Goal: Task Accomplishment & Management: Use online tool/utility

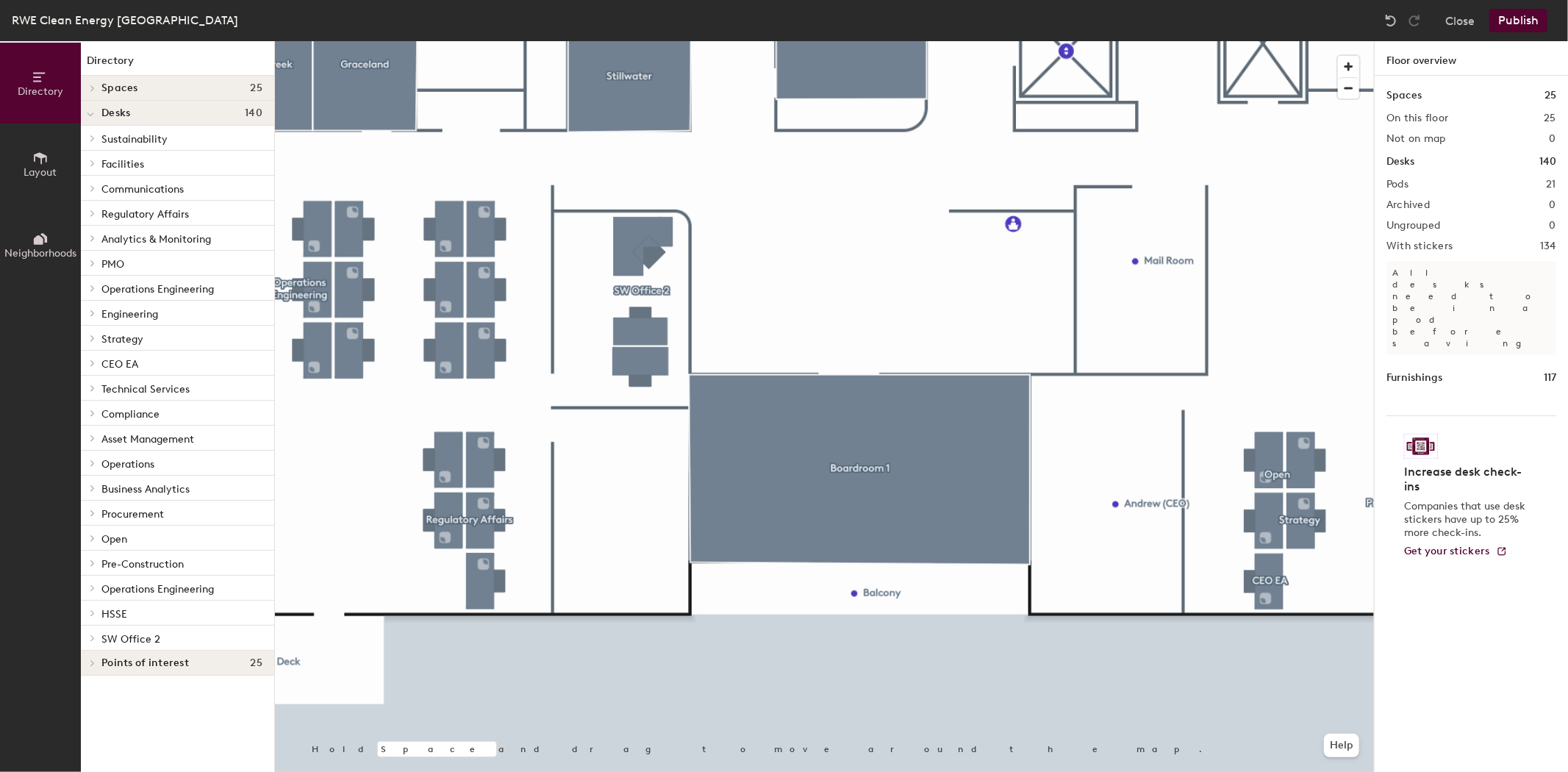
click at [37, 170] on span "Layout" at bounding box center [41, 172] width 33 height 12
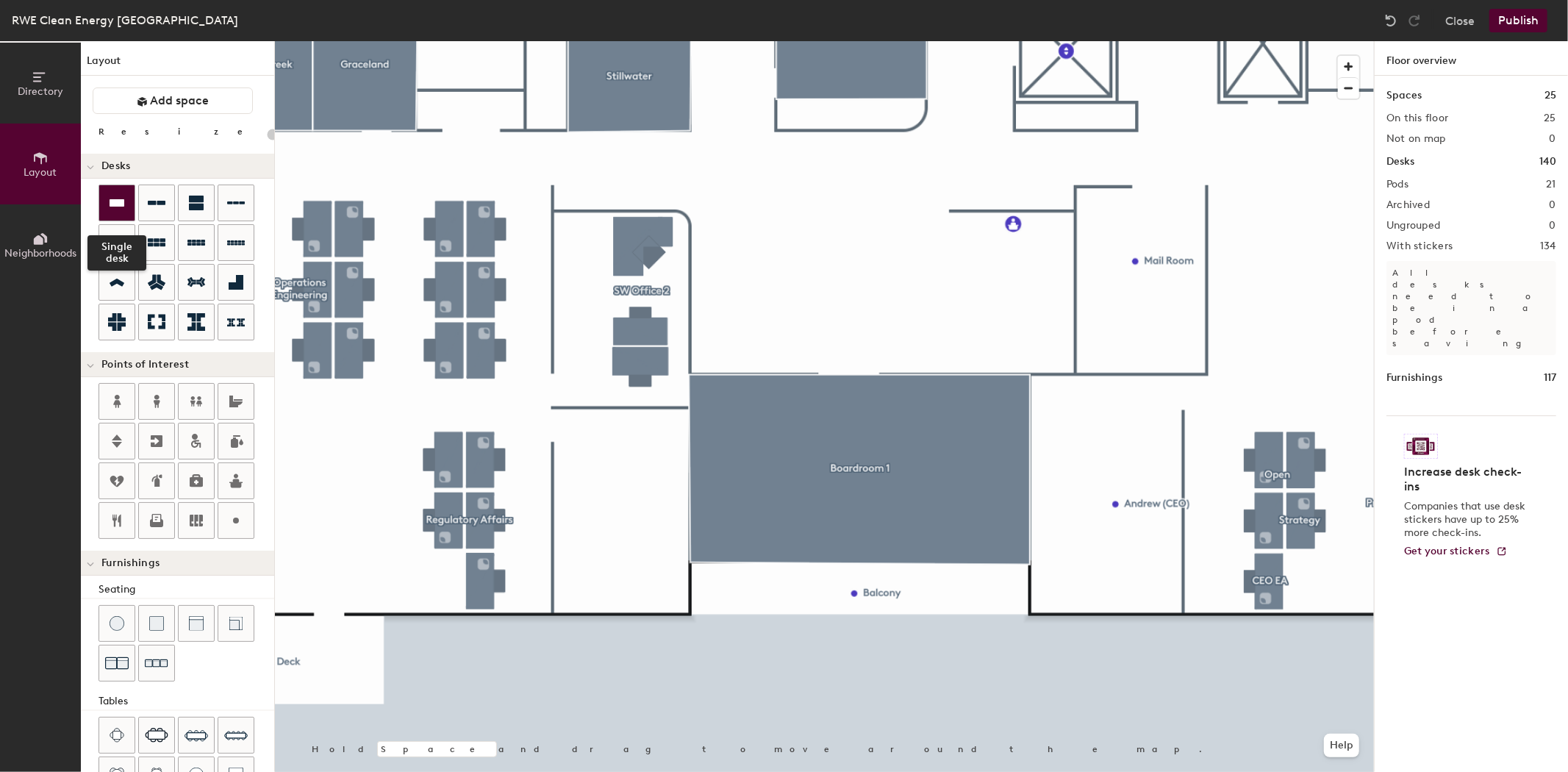
click at [116, 200] on icon at bounding box center [117, 203] width 15 height 8
click at [229, 278] on icon at bounding box center [236, 282] width 17 height 17
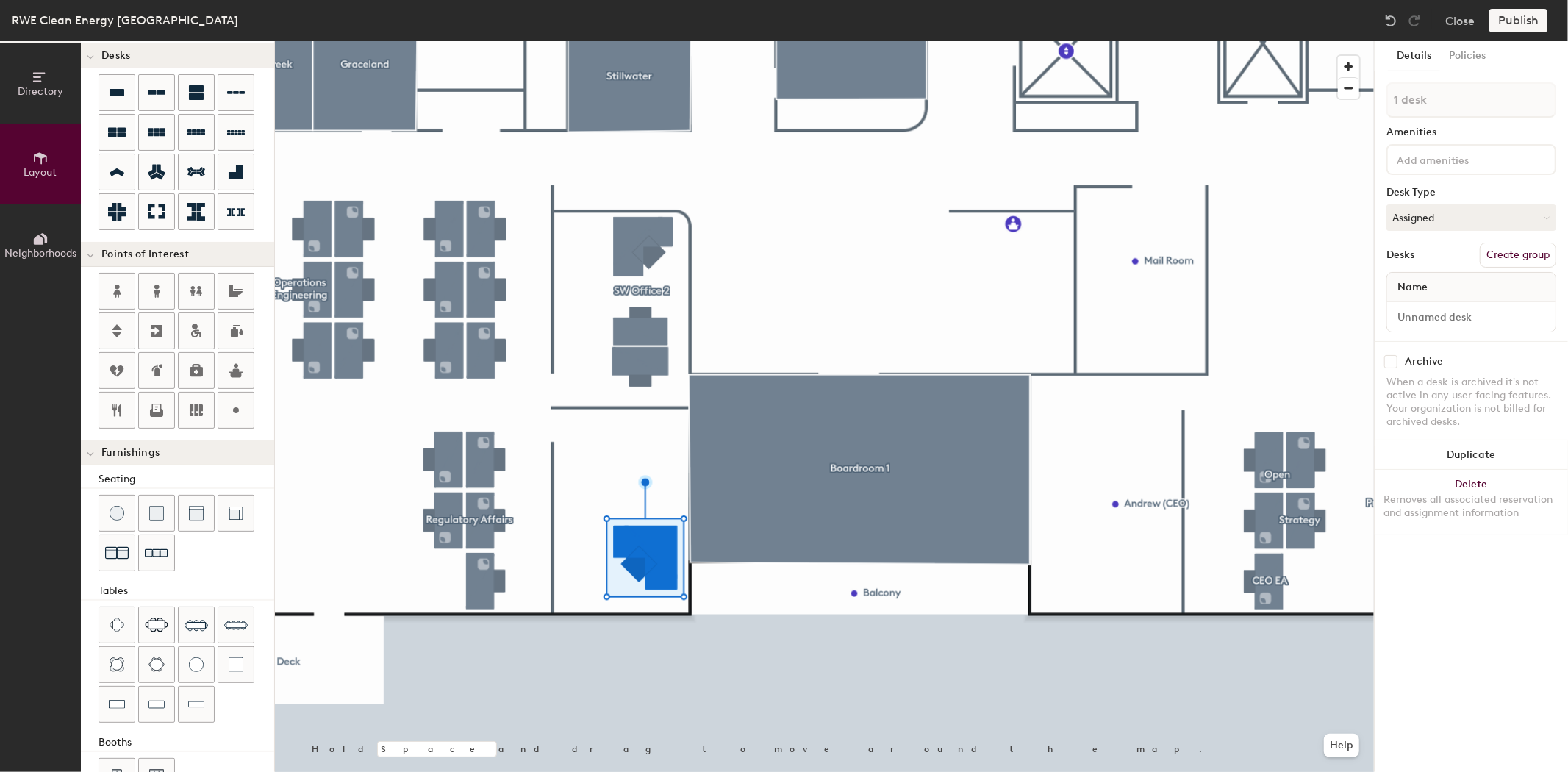
scroll to position [156, 0]
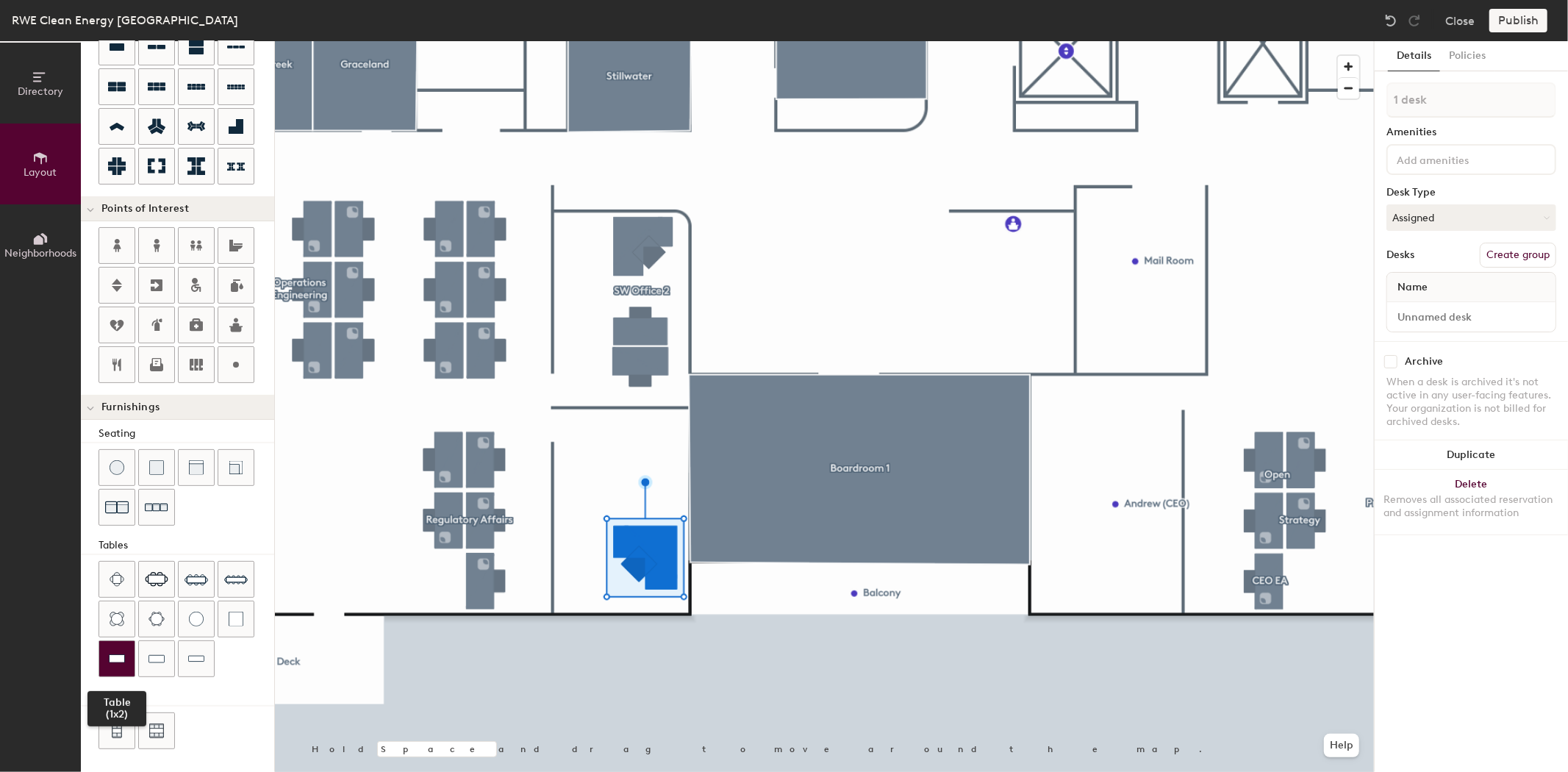
click at [125, 659] on div at bounding box center [117, 659] width 35 height 35
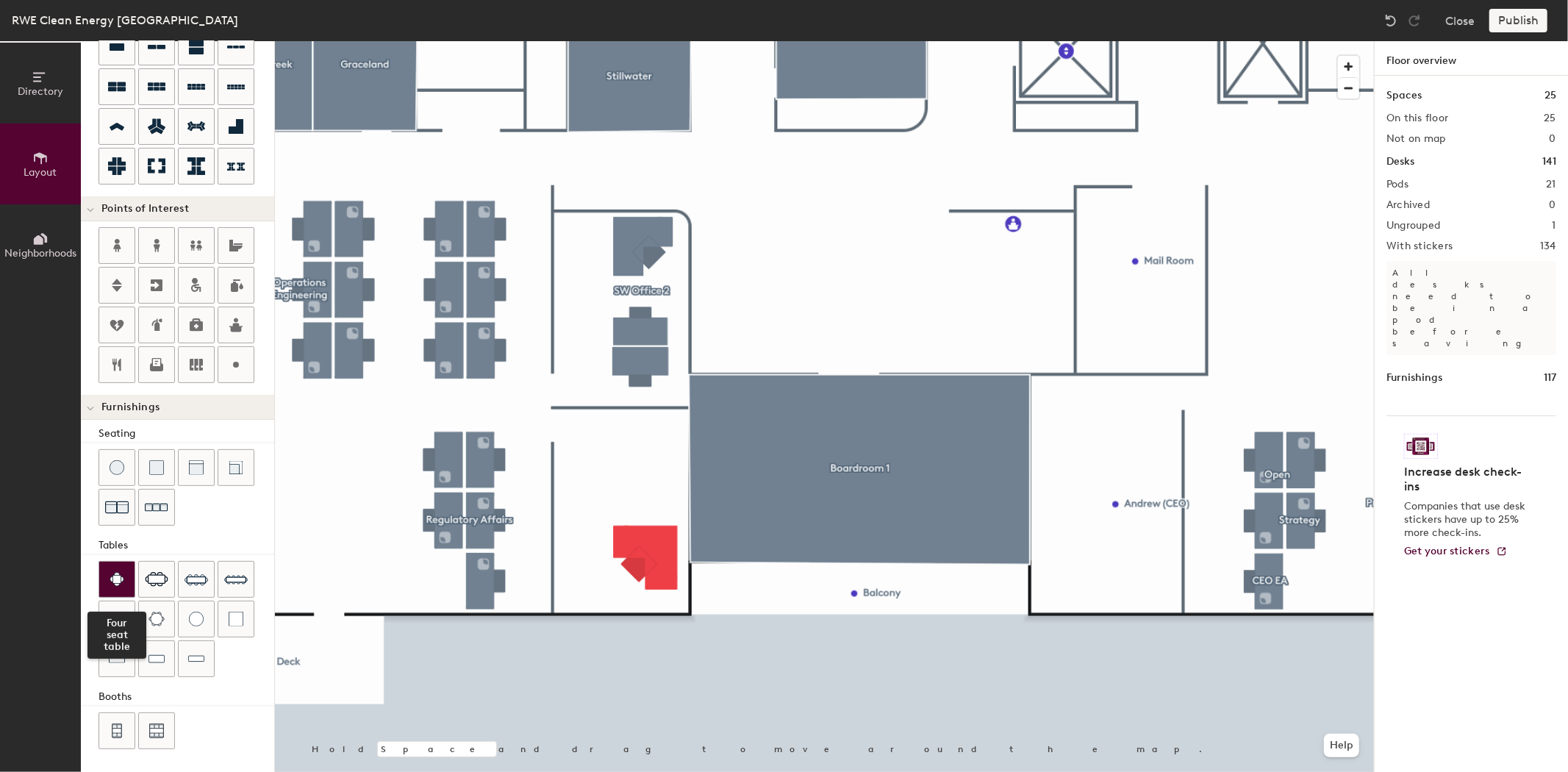
click at [127, 578] on div at bounding box center [117, 579] width 35 height 35
click at [192, 657] on img at bounding box center [196, 659] width 16 height 15
click at [160, 665] on img at bounding box center [156, 659] width 16 height 15
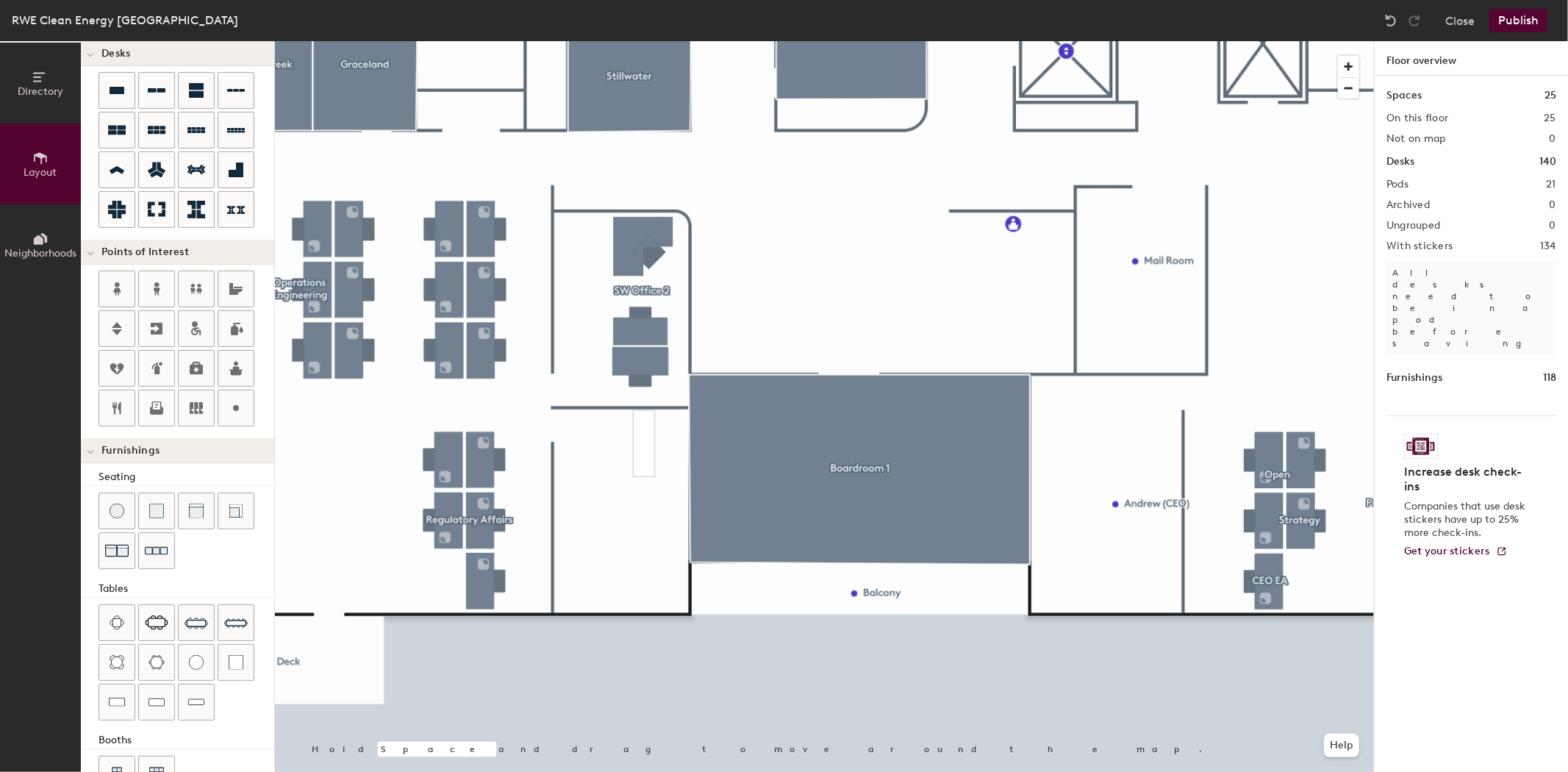
scroll to position [74, 0]
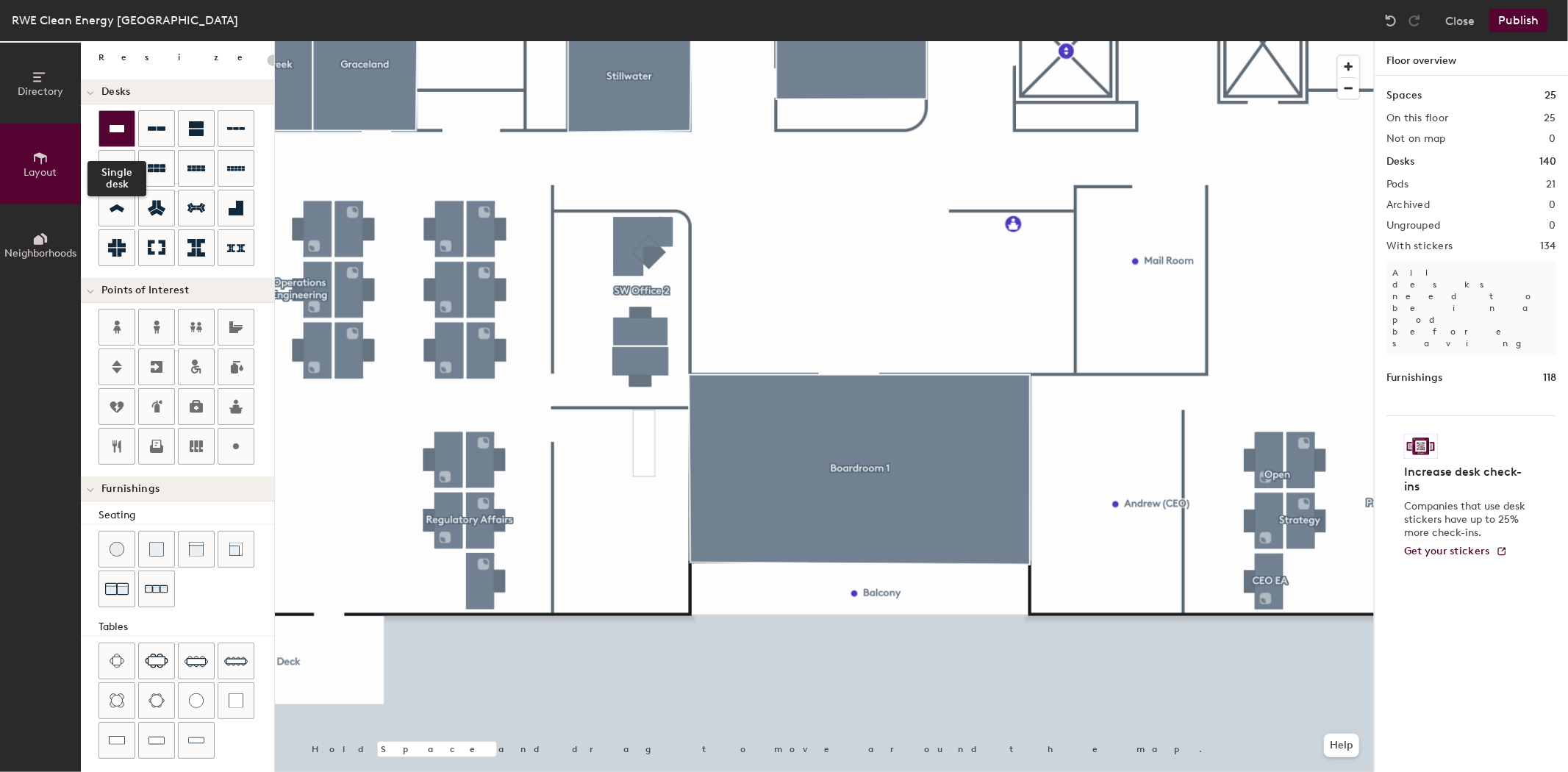
click at [119, 131] on icon at bounding box center [117, 129] width 15 height 8
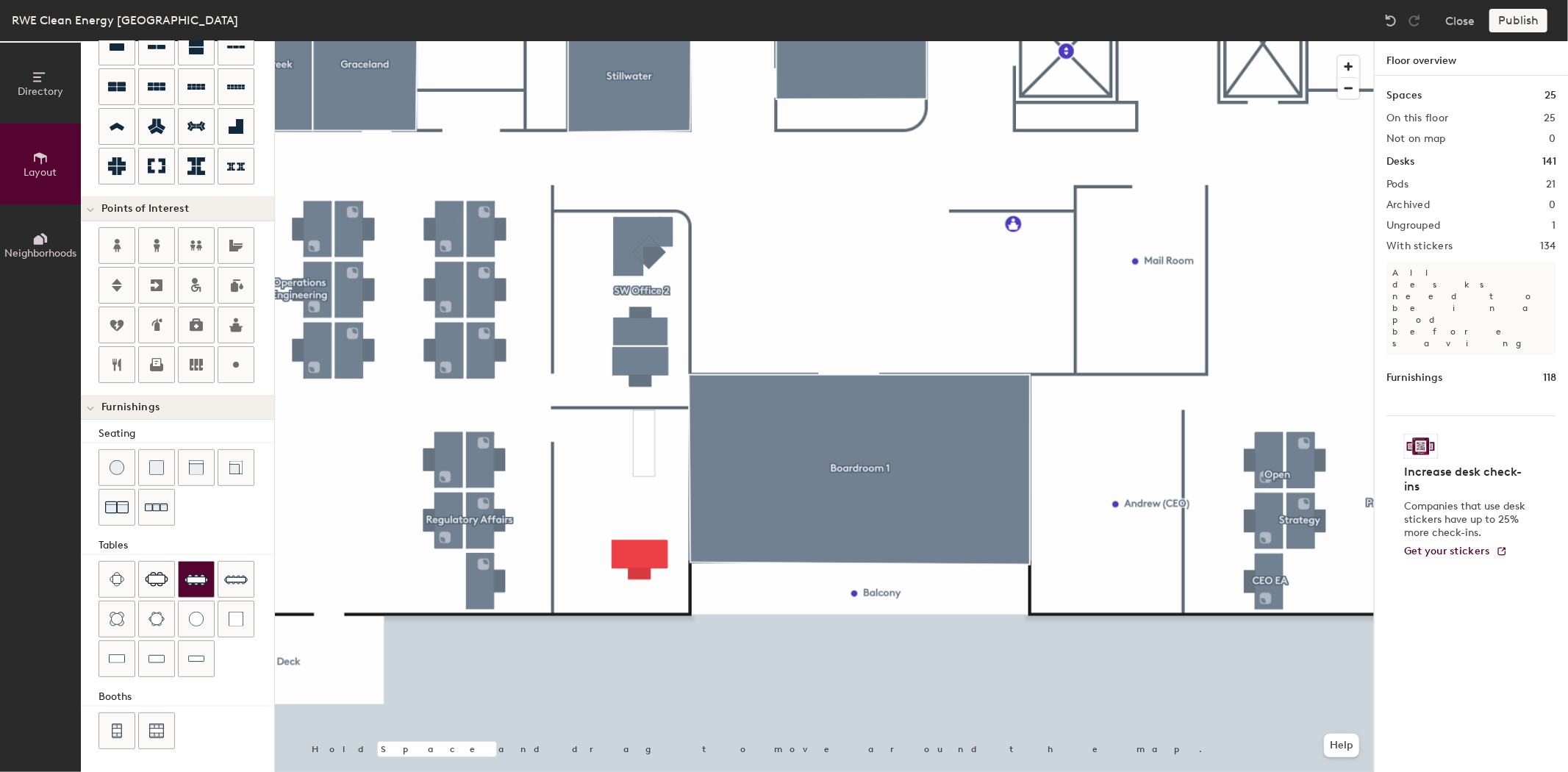
scroll to position [0, 0]
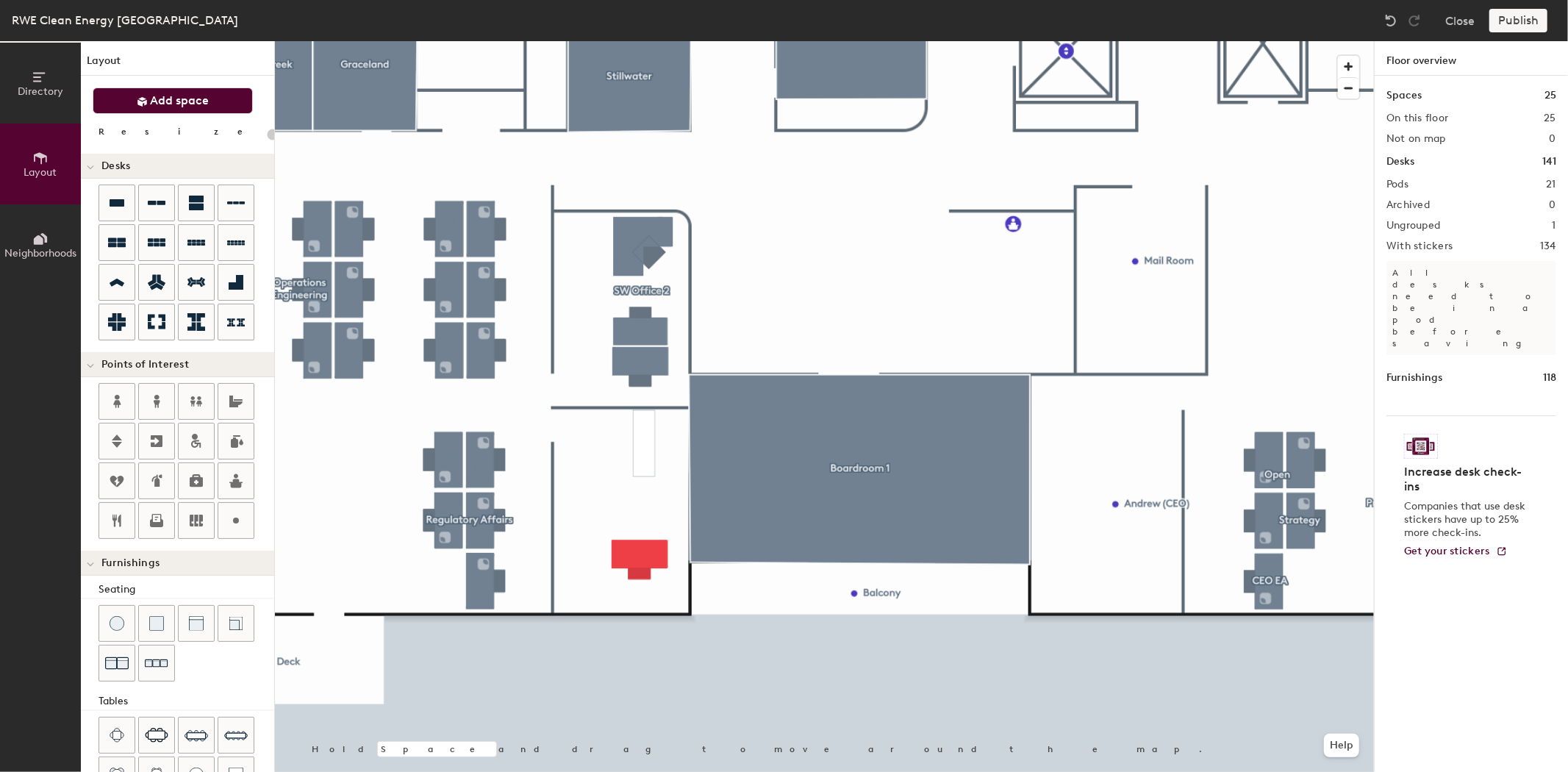
click at [175, 103] on span "Add space" at bounding box center [180, 100] width 59 height 15
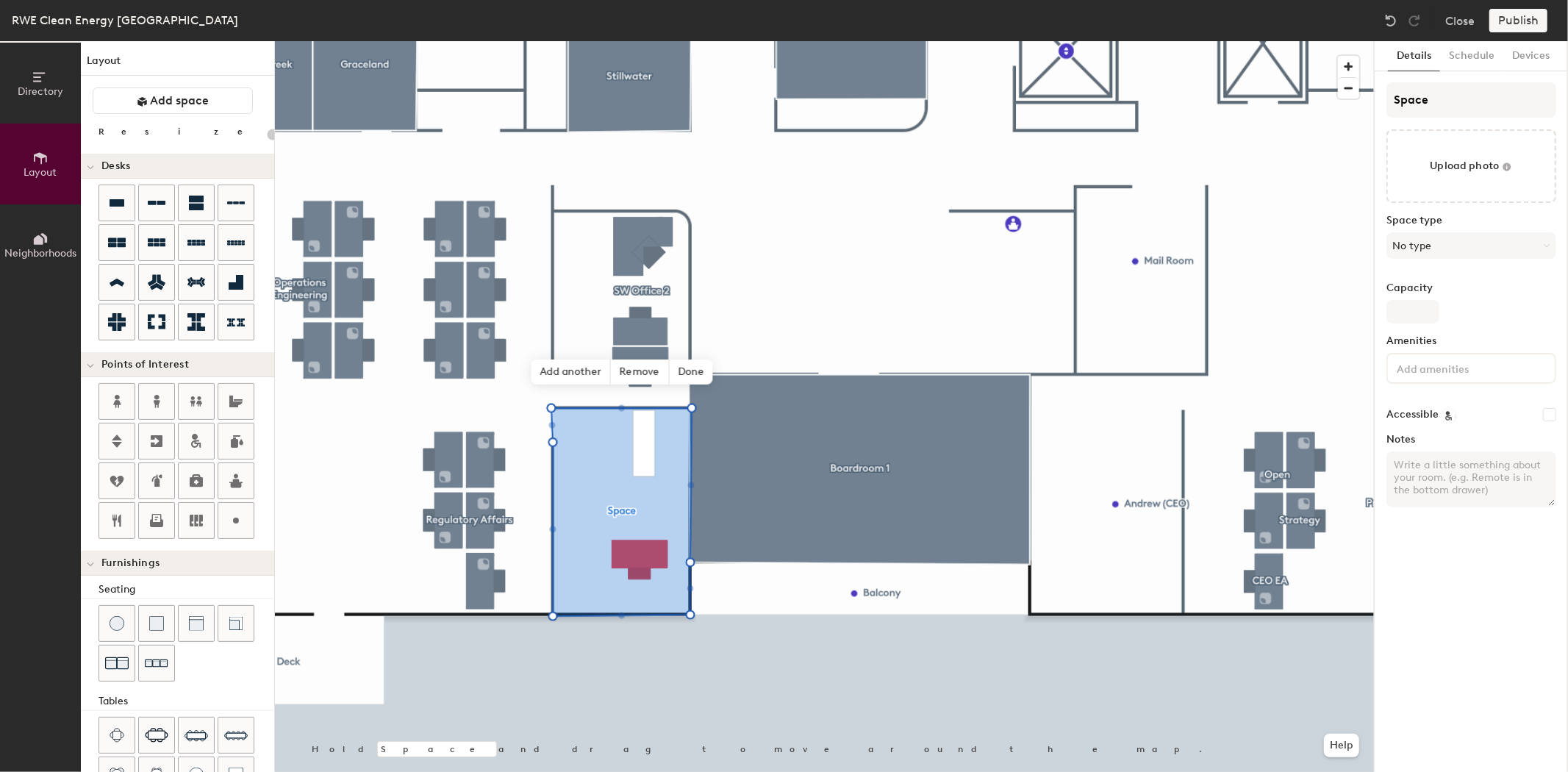
type input "20"
drag, startPoint x: 1454, startPoint y: 103, endPoint x: 1380, endPoint y: 103, distance: 74.0
click at [1380, 103] on div "Details Schedule Devices Space Upload photo Space type No type Capacity Ameniti…" at bounding box center [1472, 406] width 194 height 731
type input "O"
type input "20"
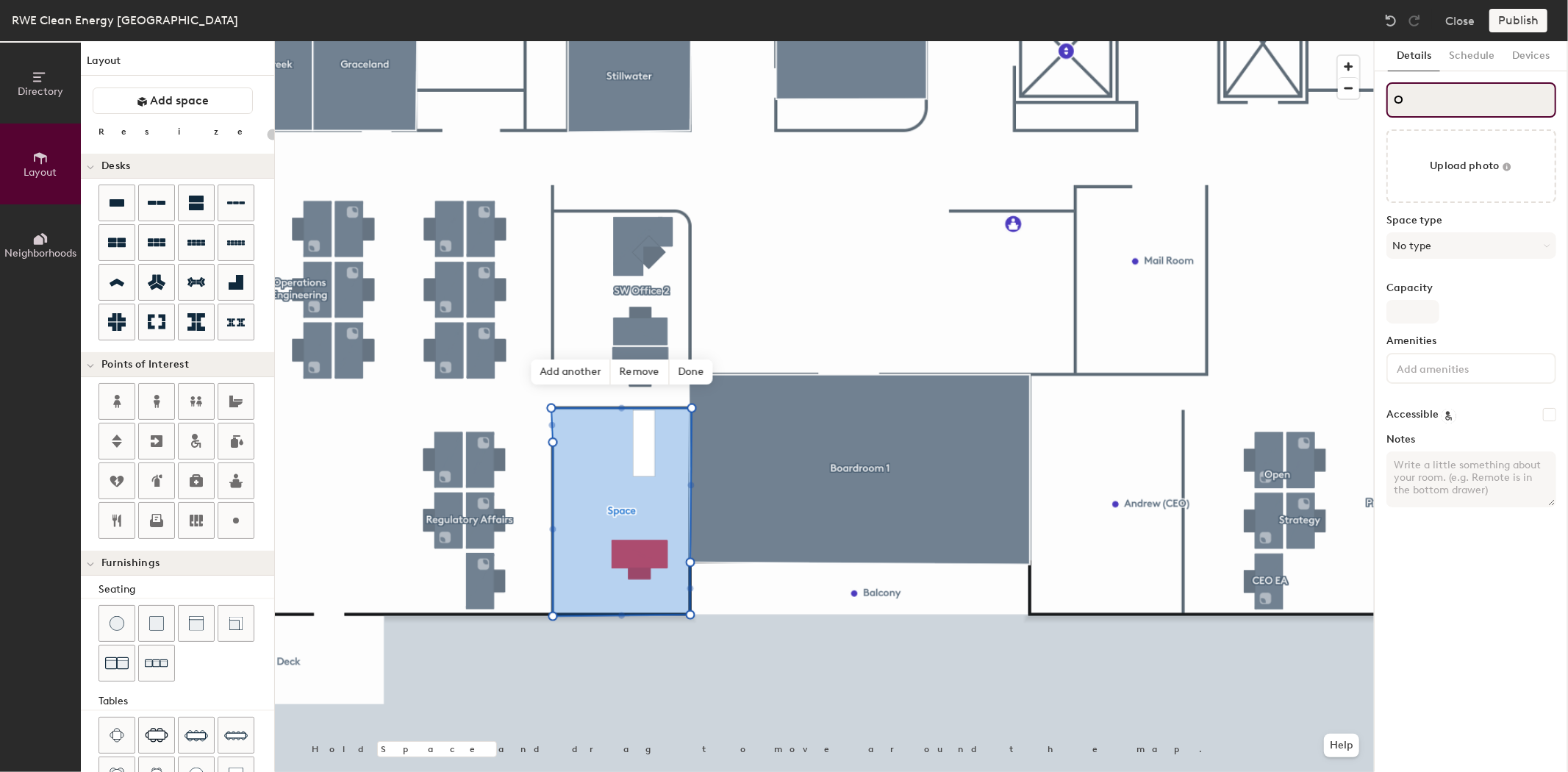
type input "Of"
type input "20"
type input "Off"
type input "20"
type input "Offi"
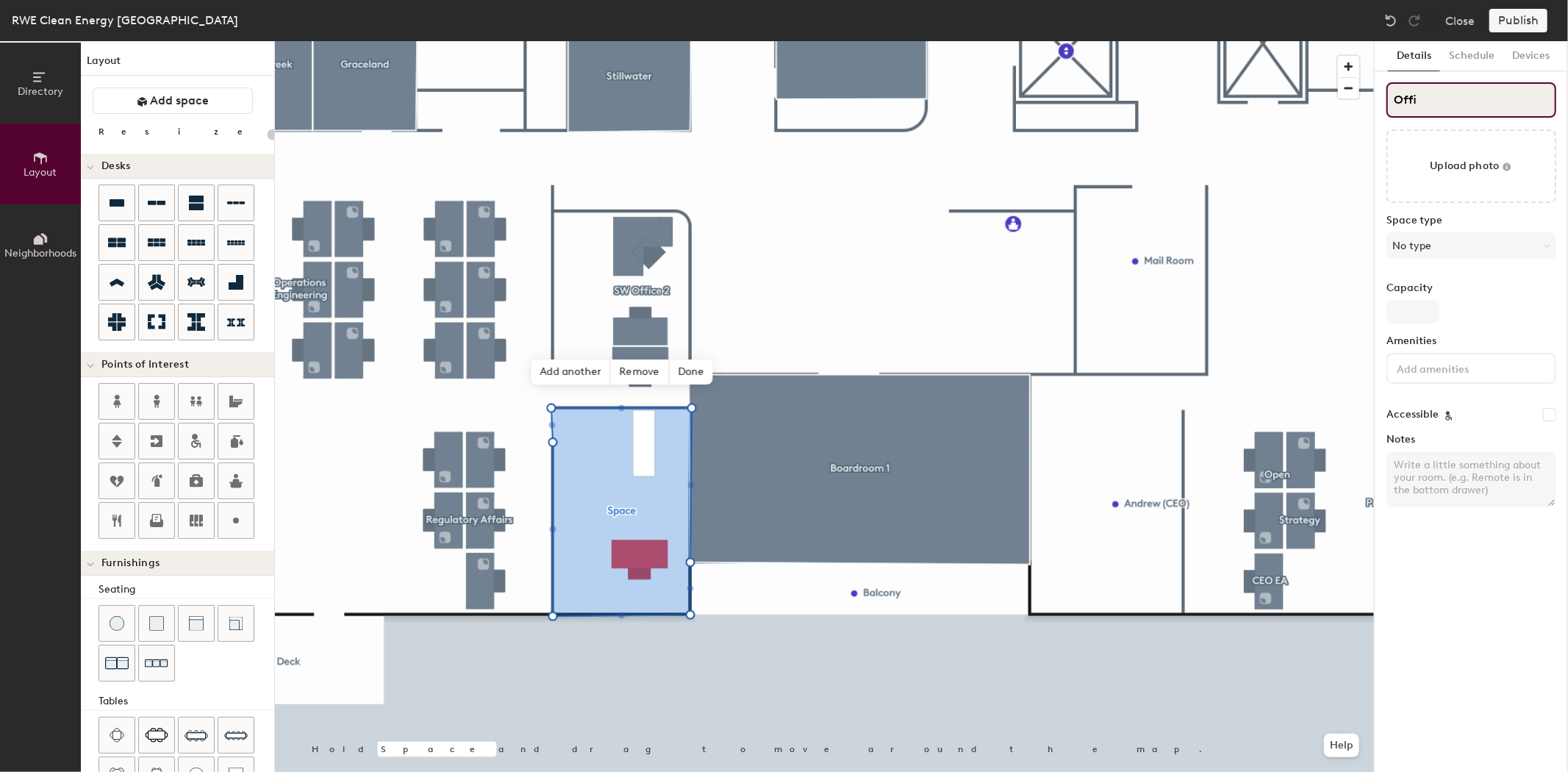
type input "20"
type input "Offic"
type input "20"
type input "Office"
type input "20"
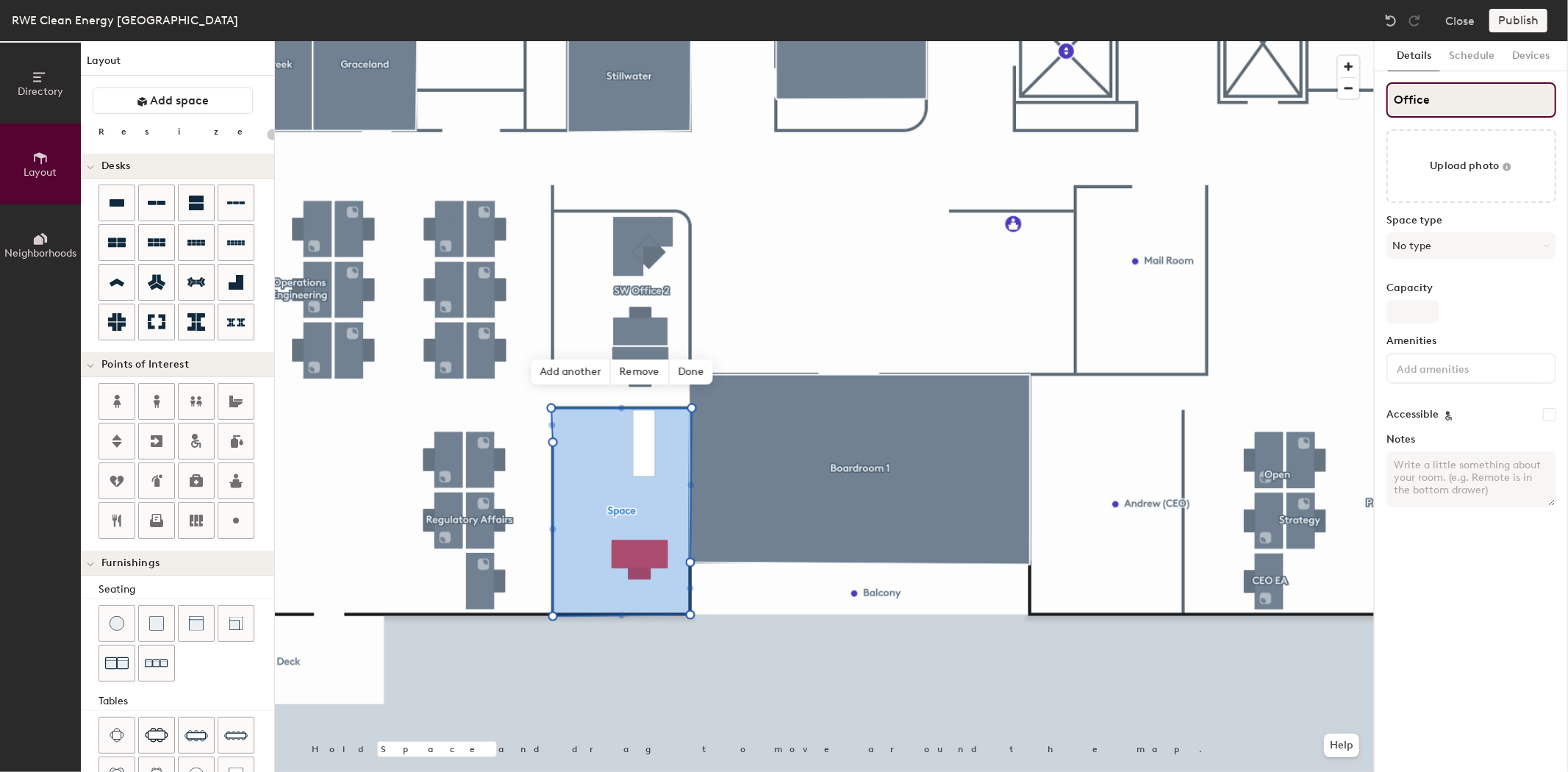
type input "Office"
type input "20"
type input "Office"
click at [1446, 240] on button "No type" at bounding box center [1471, 246] width 169 height 27
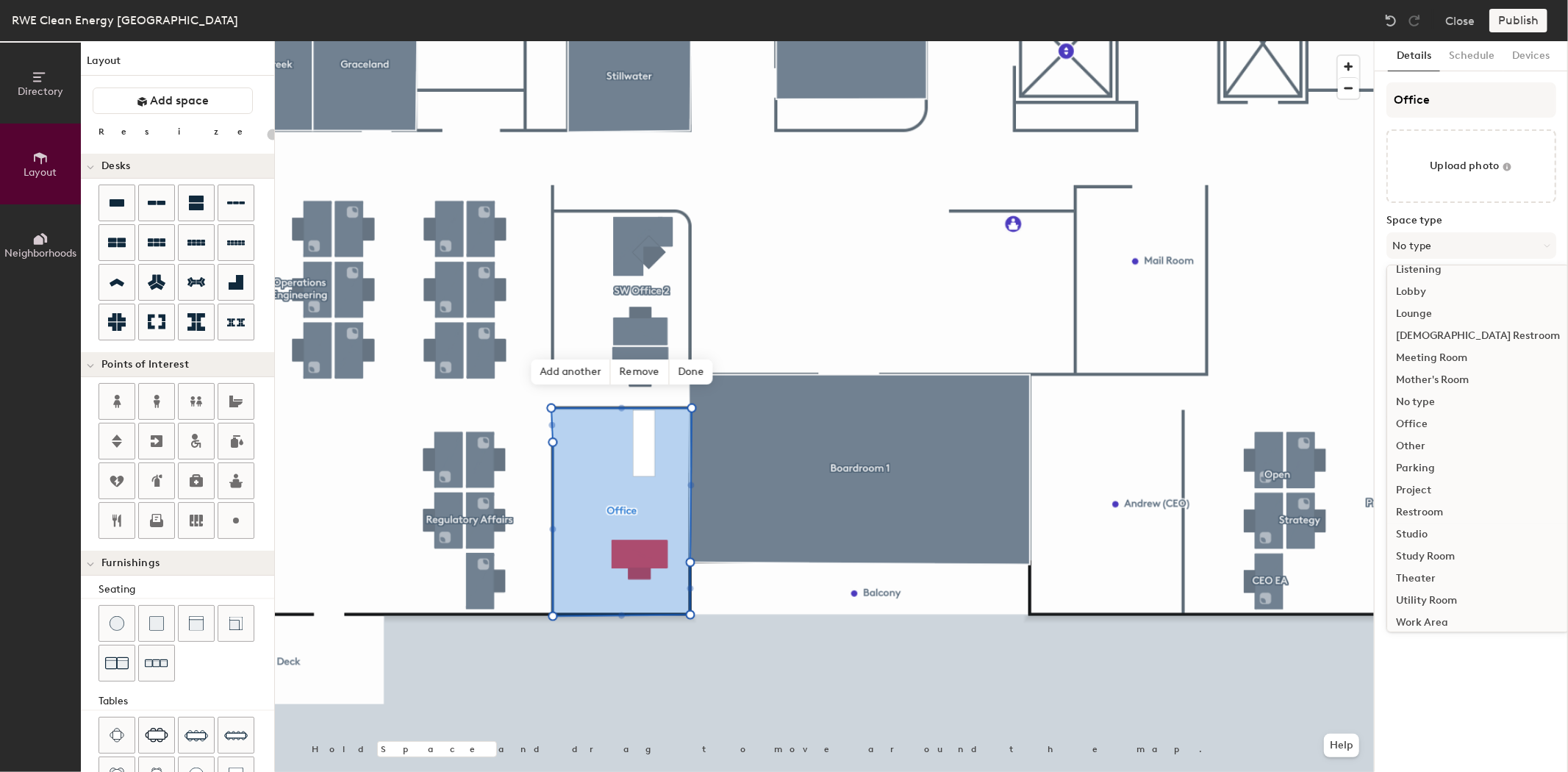
scroll to position [328, 0]
click at [1417, 413] on div "Office" at bounding box center [1478, 418] width 182 height 22
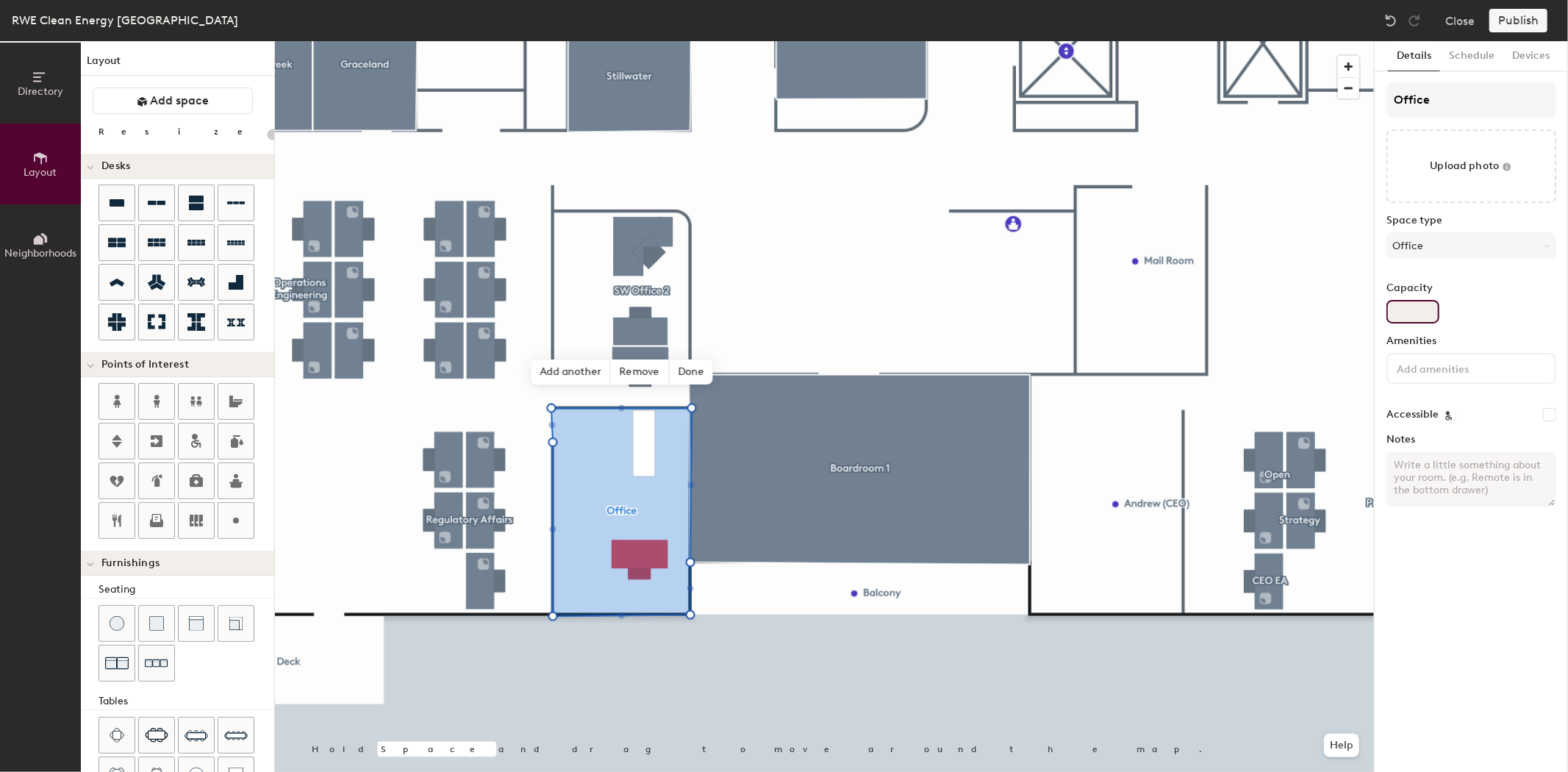
click at [1422, 312] on input "Capacity" at bounding box center [1412, 311] width 53 height 23
click at [1480, 361] on input at bounding box center [1460, 367] width 132 height 17
click at [1476, 401] on div "Adjustable Height Table" at bounding box center [1471, 403] width 165 height 22
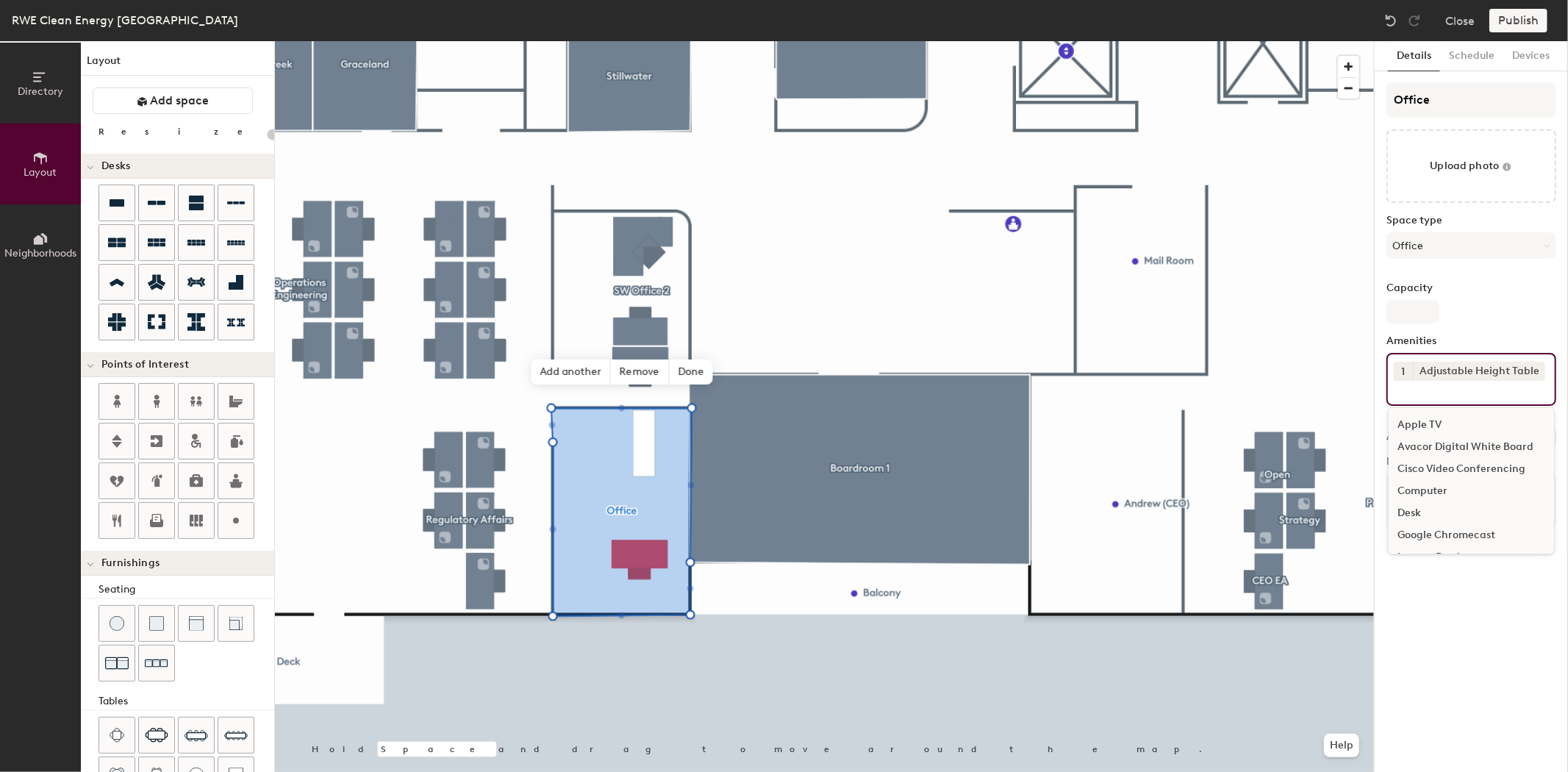
click at [1444, 397] on div "1 Adjustable Height Table Apple TV Avacor Digital White Board Cisco Video Confe…" at bounding box center [1471, 379] width 169 height 53
click at [1417, 429] on div "Desk" at bounding box center [1471, 432] width 165 height 22
click at [1432, 497] on div "Monitor" at bounding box center [1471, 498] width 165 height 22
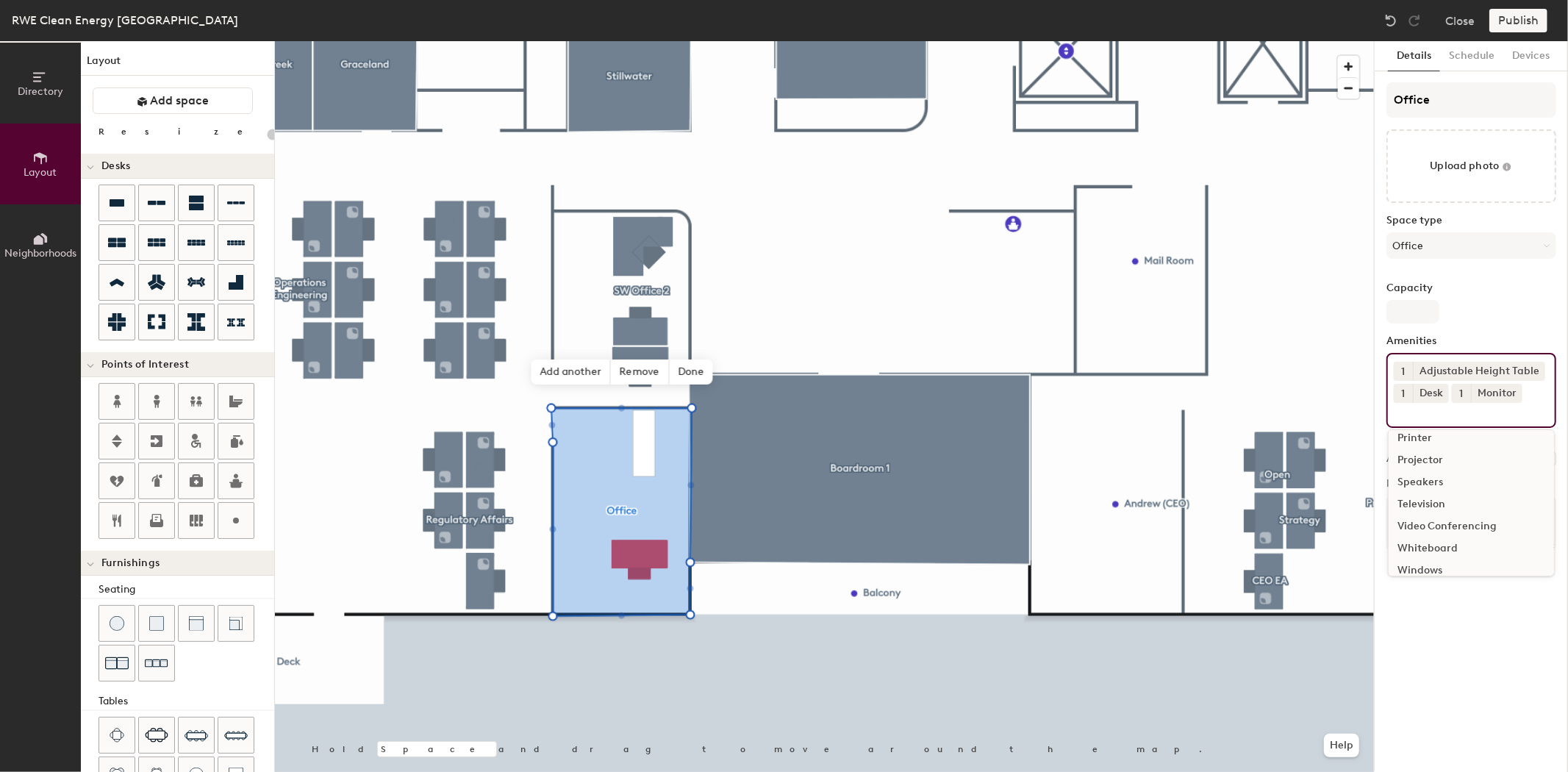
click at [1436, 499] on div "Television" at bounding box center [1471, 505] width 165 height 22
click at [1444, 532] on div "Video Conferencing" at bounding box center [1471, 538] width 165 height 22
click at [1449, 576] on div "Whiteboard" at bounding box center [1471, 582] width 165 height 22
click at [1434, 622] on div "Windows" at bounding box center [1471, 626] width 165 height 22
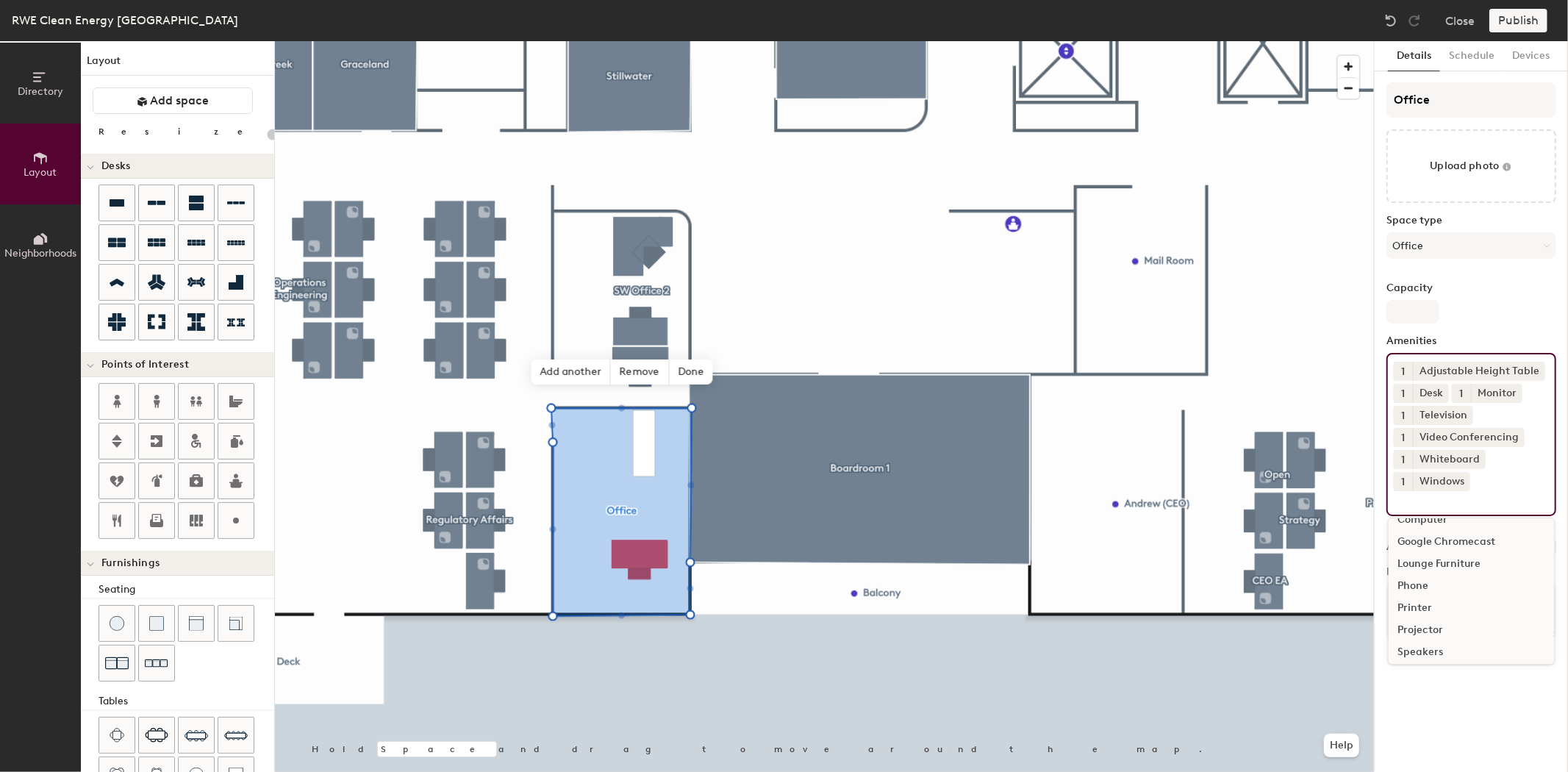
scroll to position [86, 0]
click at [1488, 731] on div "Details Schedule Devices Office Upload photo Space type Office Capacity Ameniti…" at bounding box center [1472, 406] width 194 height 731
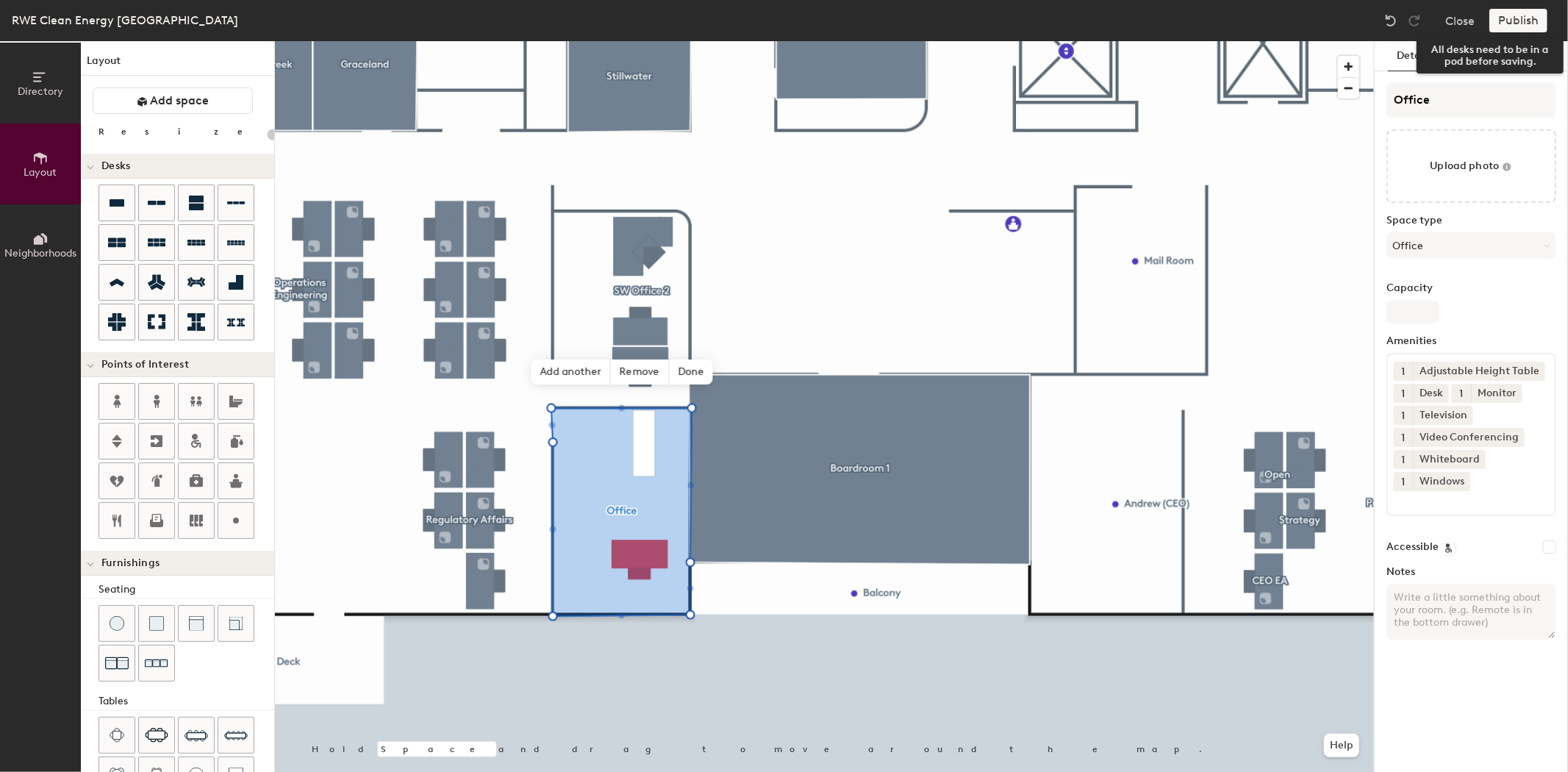
click at [1530, 22] on div "Publish" at bounding box center [1522, 20] width 67 height 23
click at [1520, 23] on div "Publish" at bounding box center [1522, 20] width 67 height 23
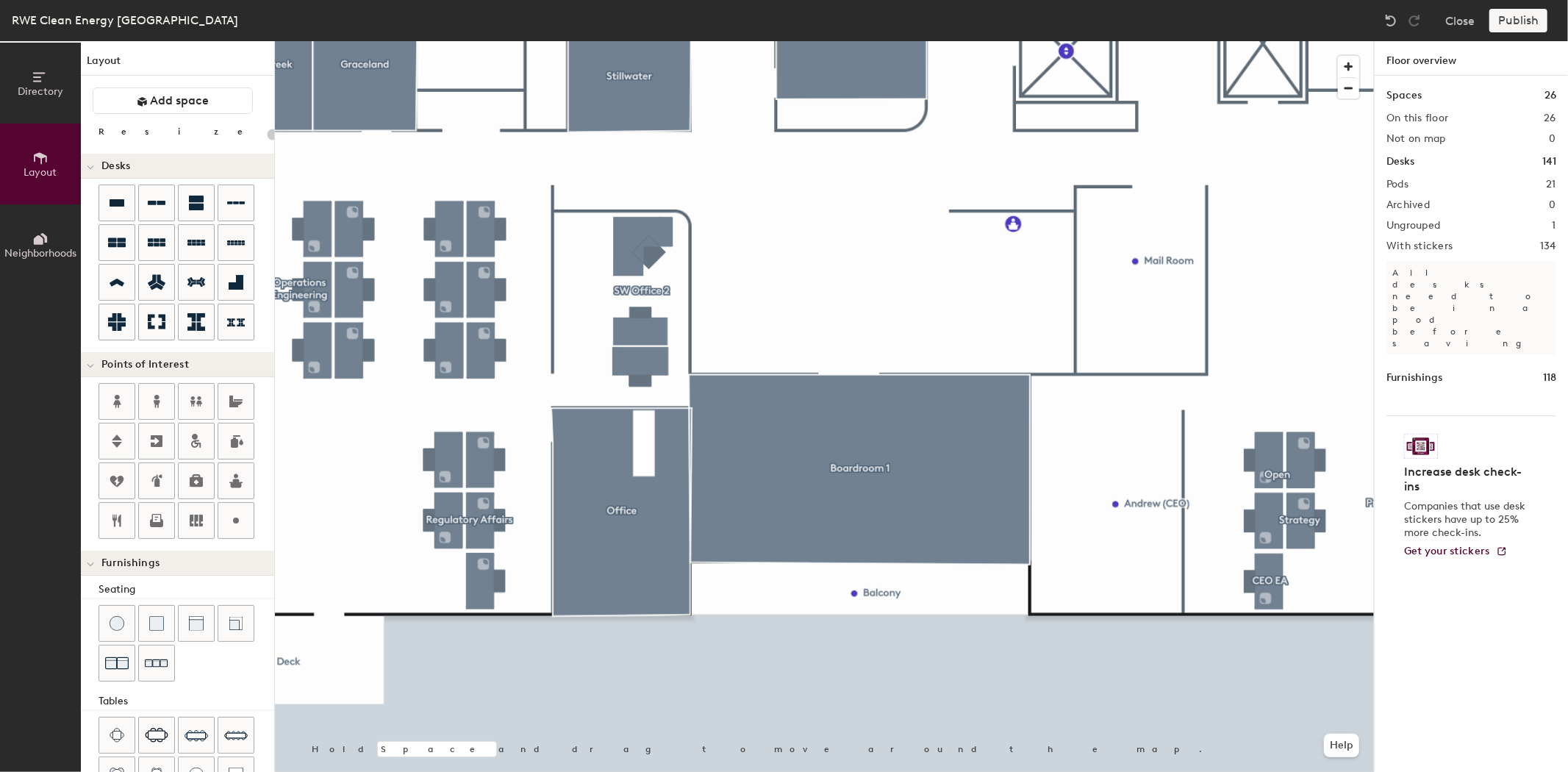
type input "20"
click at [1506, 23] on div "Publish" at bounding box center [1522, 20] width 67 height 23
click at [40, 88] on span "Directory" at bounding box center [40, 92] width 46 height 12
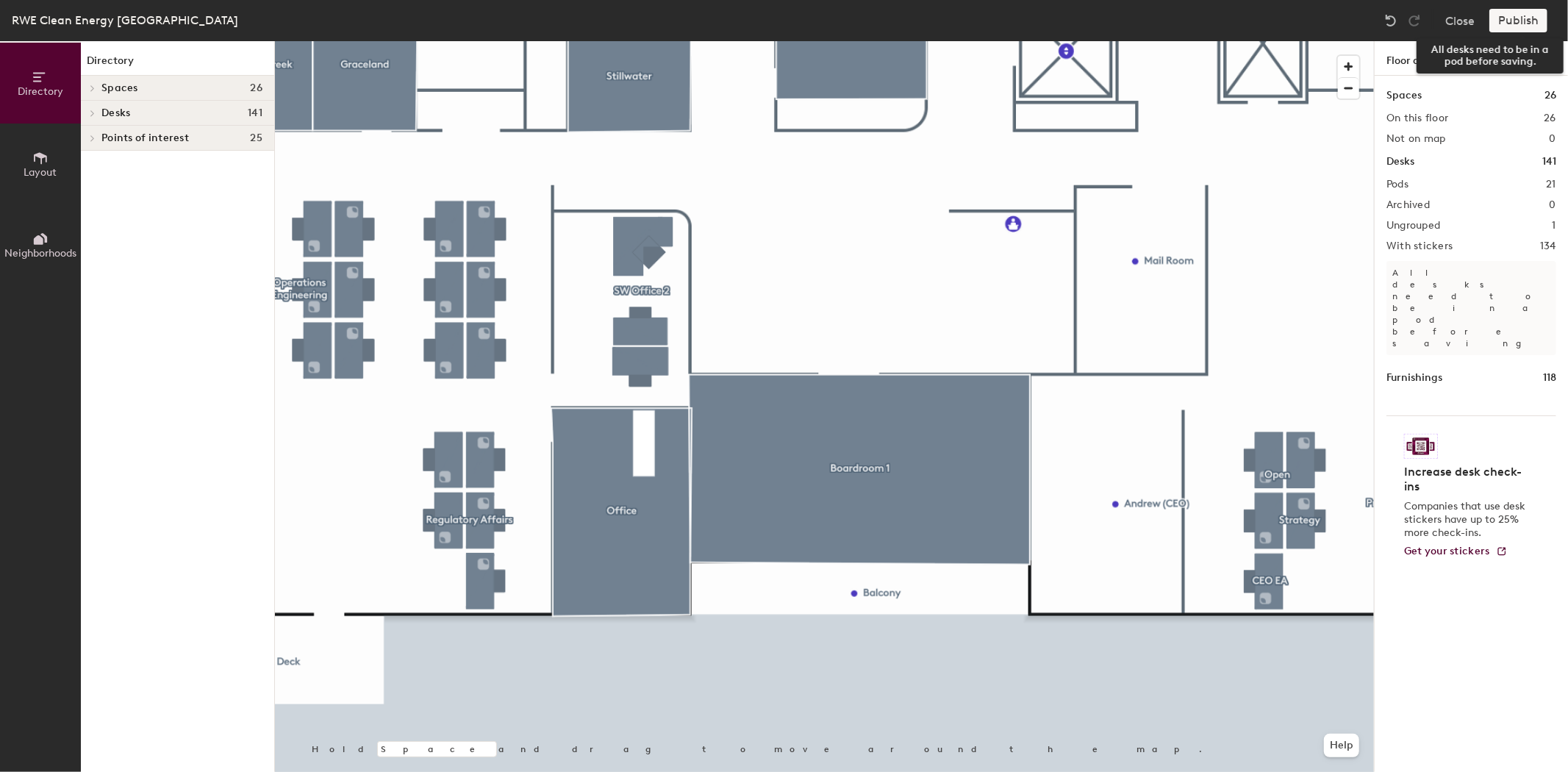
click at [1506, 20] on div "Publish" at bounding box center [1522, 20] width 67 height 23
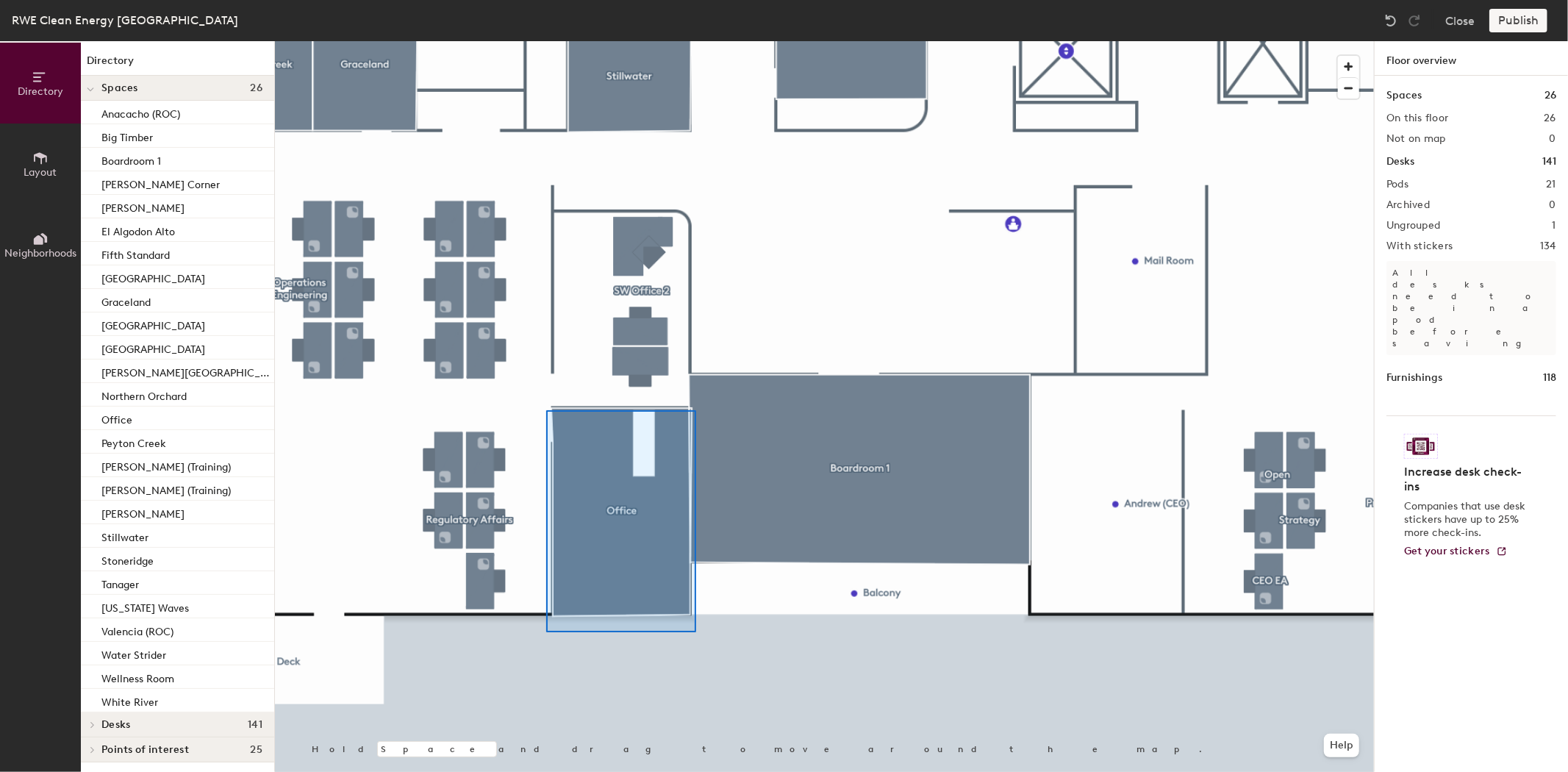
click at [694, 41] on div at bounding box center [825, 41] width 1100 height 0
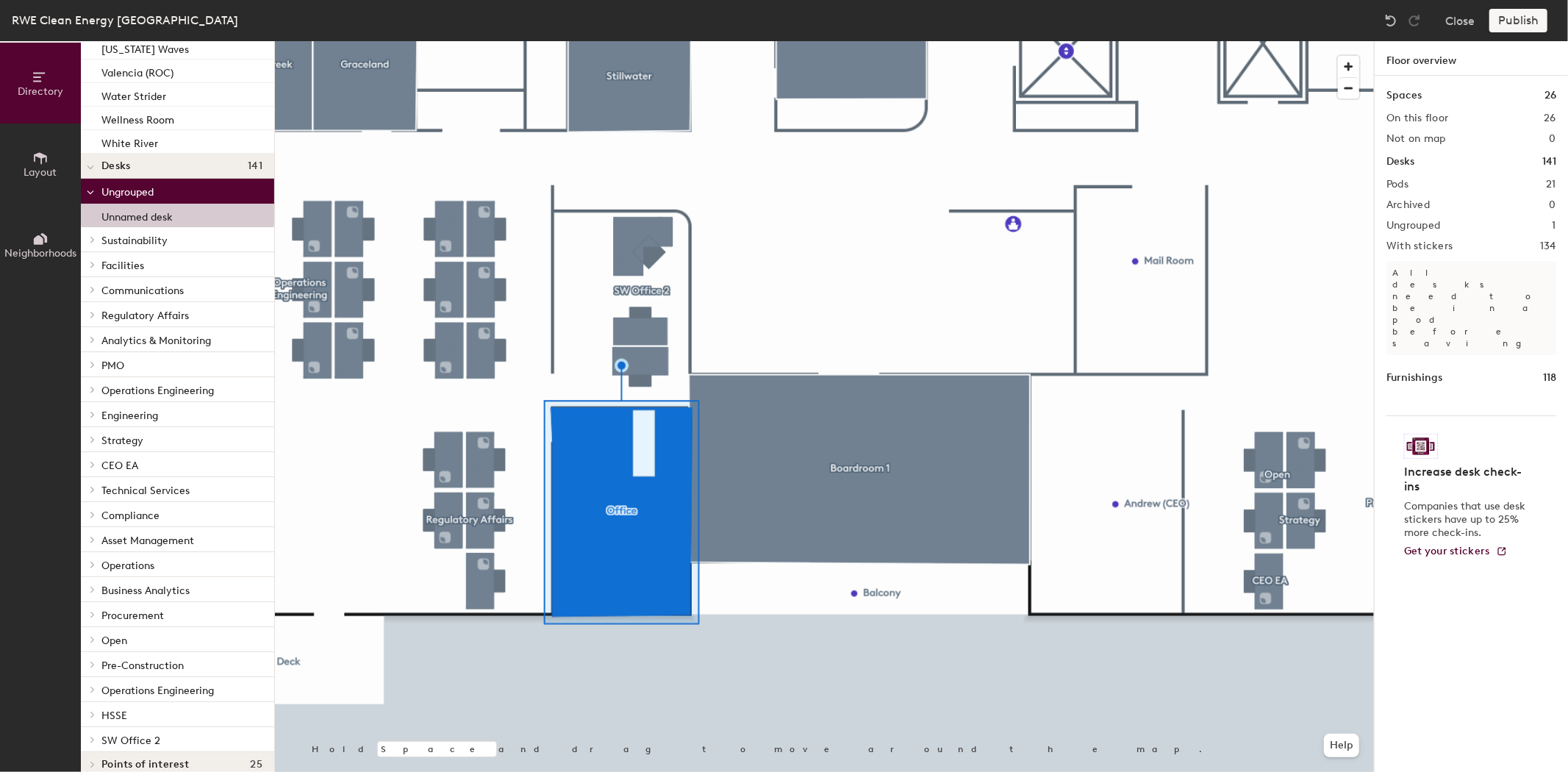
scroll to position [575, 0]
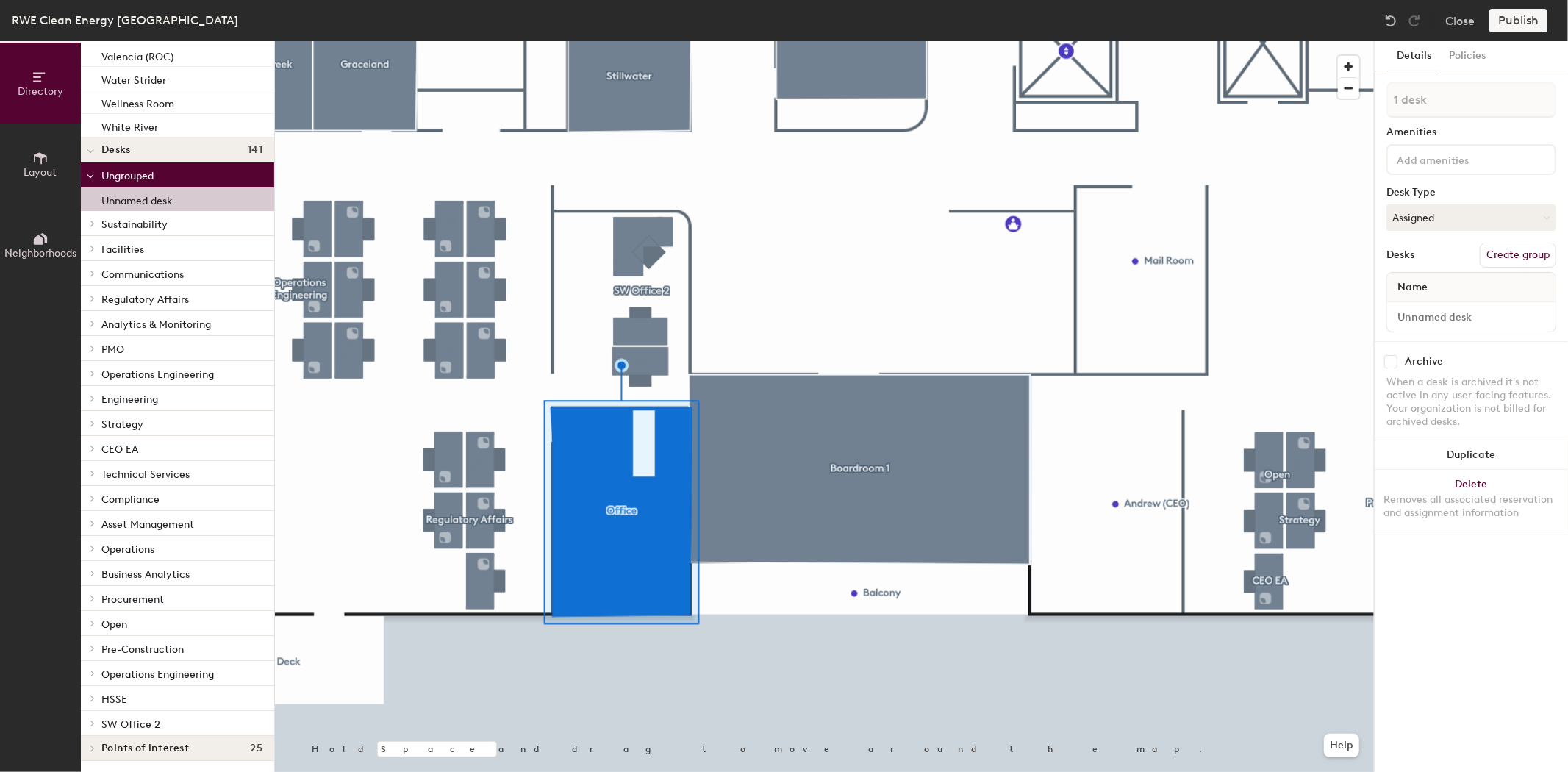
click at [137, 197] on p "Unnamed desk" at bounding box center [137, 199] width 72 height 17
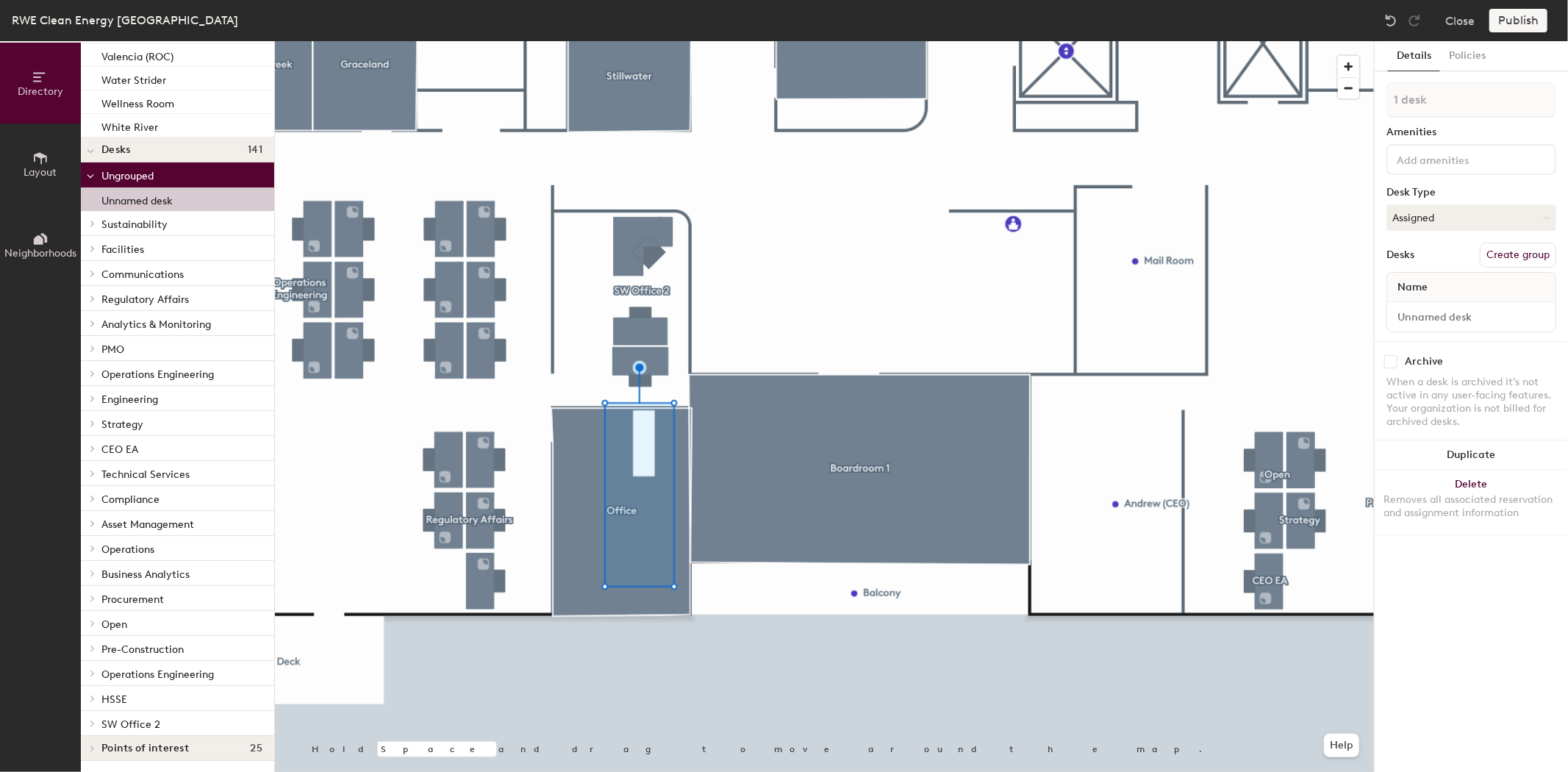
click at [137, 202] on p "Unnamed desk" at bounding box center [137, 199] width 72 height 17
click at [1526, 258] on button "Create group" at bounding box center [1518, 255] width 76 height 25
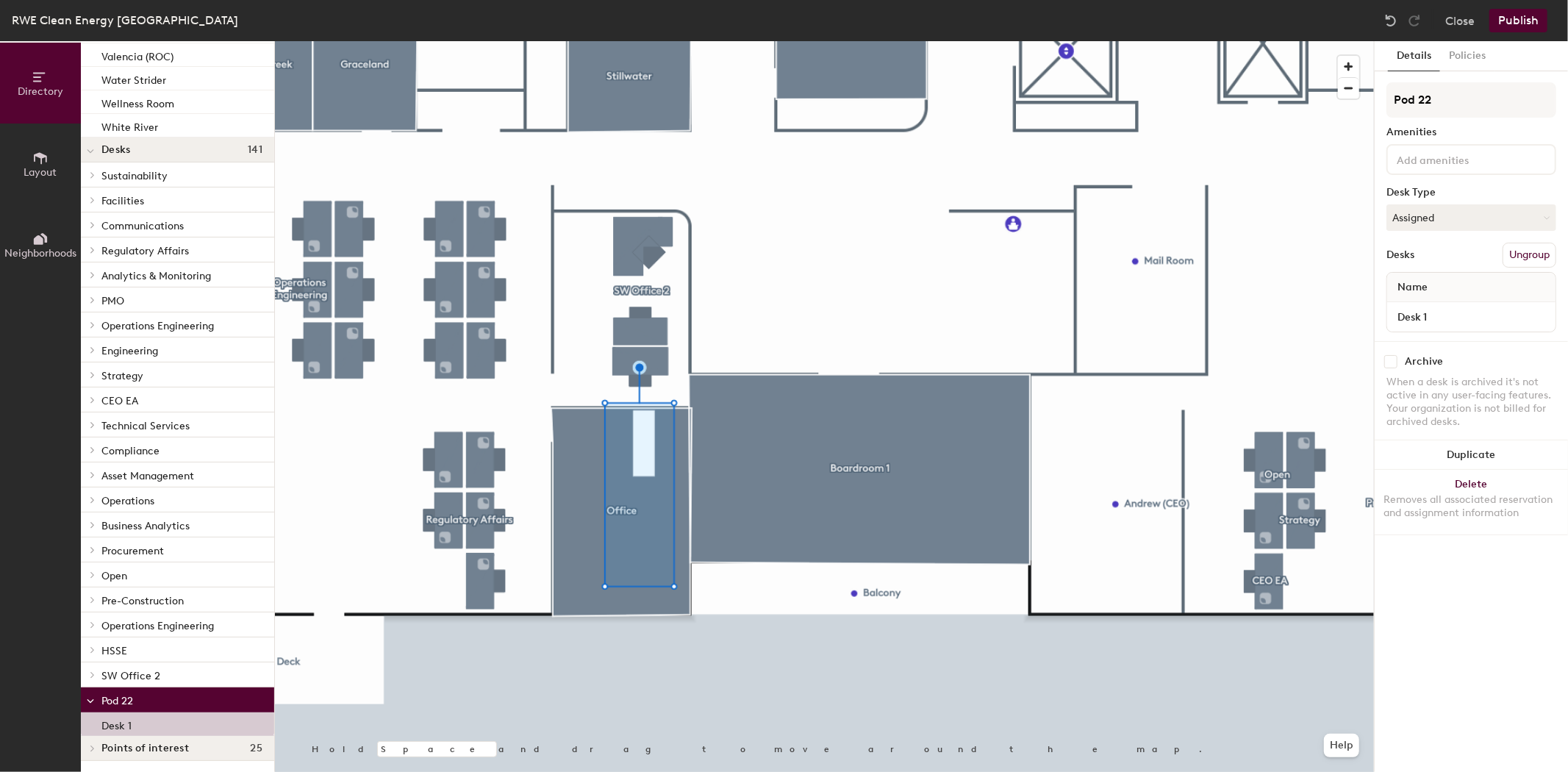
drag, startPoint x: 1447, startPoint y: 105, endPoint x: 1377, endPoint y: 104, distance: 70.0
click at [1377, 104] on div "Details Policies Pod 22 Amenities Desk Type Assigned Desks Ungroup Name Desk 1 …" at bounding box center [1472, 406] width 194 height 731
type input "Office"
click at [1468, 319] on input "Desk 1" at bounding box center [1471, 317] width 163 height 21
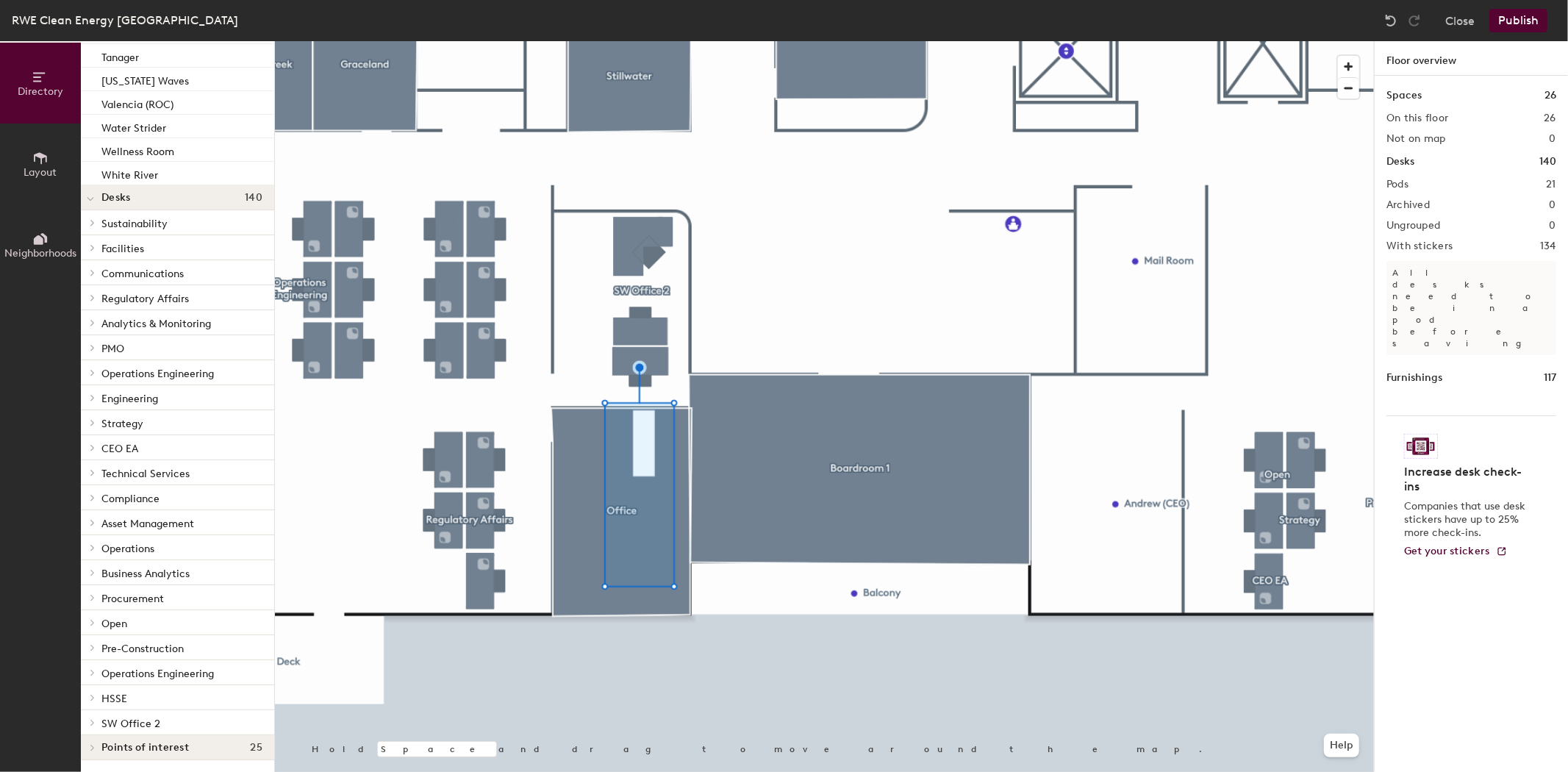
scroll to position [526, 0]
click at [1520, 20] on button "Publish" at bounding box center [1518, 20] width 58 height 23
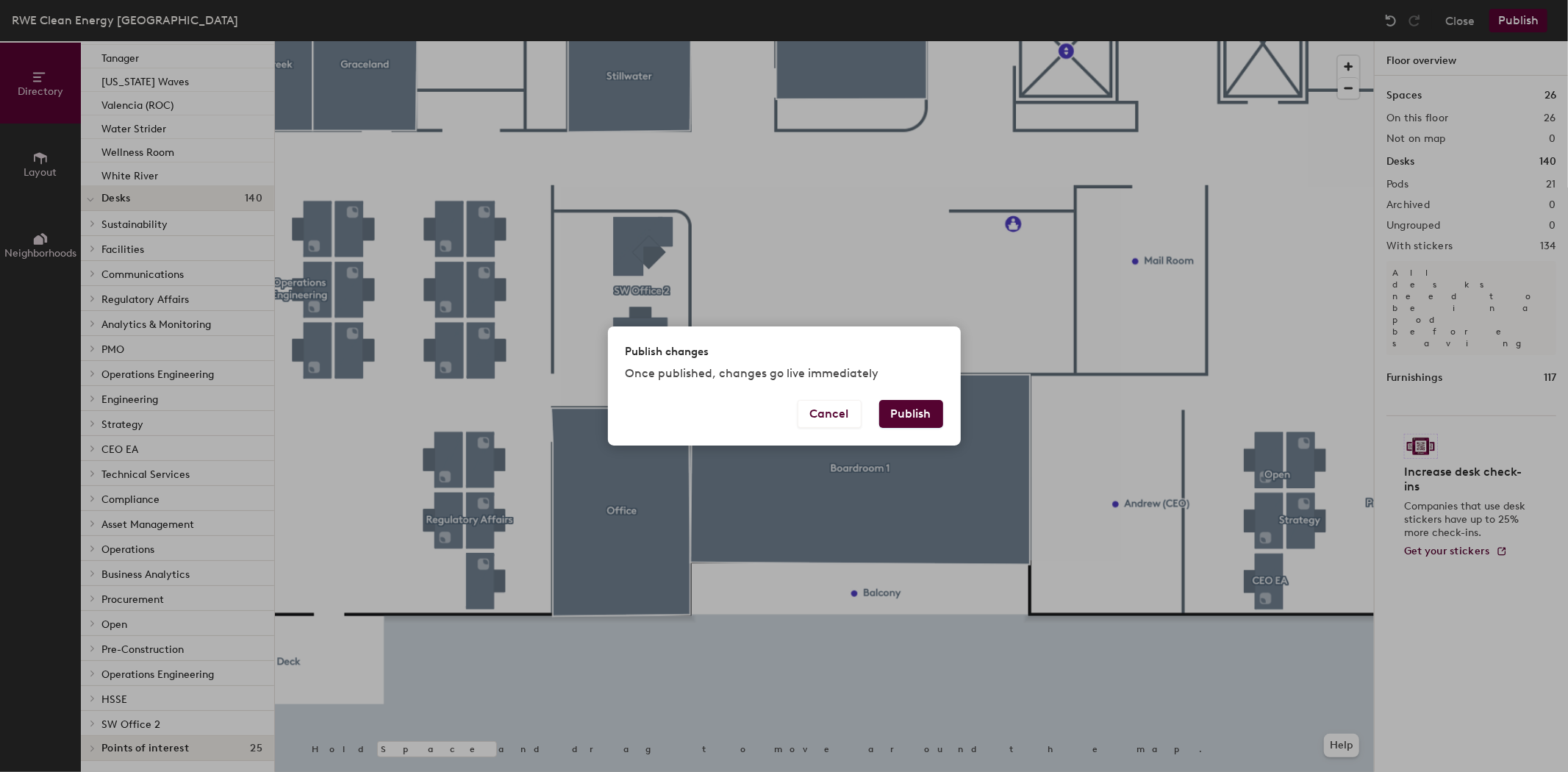
click at [913, 409] on button "Publish" at bounding box center [911, 414] width 64 height 28
